Goal: Information Seeking & Learning: Learn about a topic

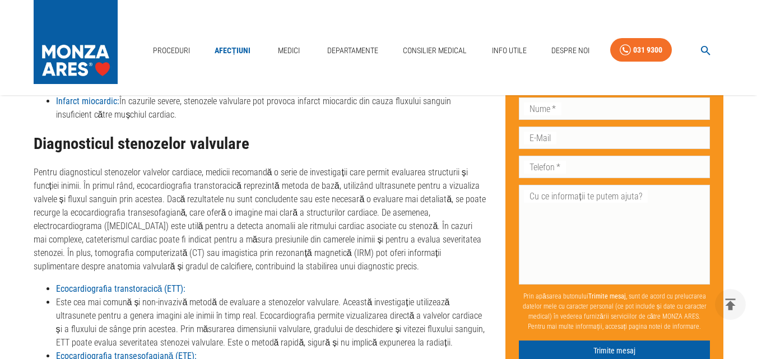
scroll to position [2018, 0]
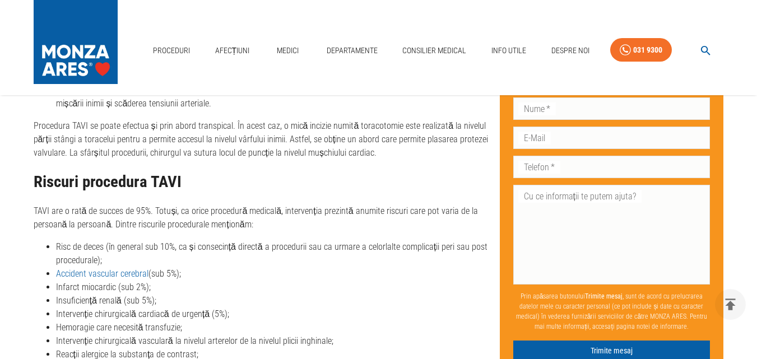
scroll to position [2634, 0]
